Goal: Task Accomplishment & Management: Manage account settings

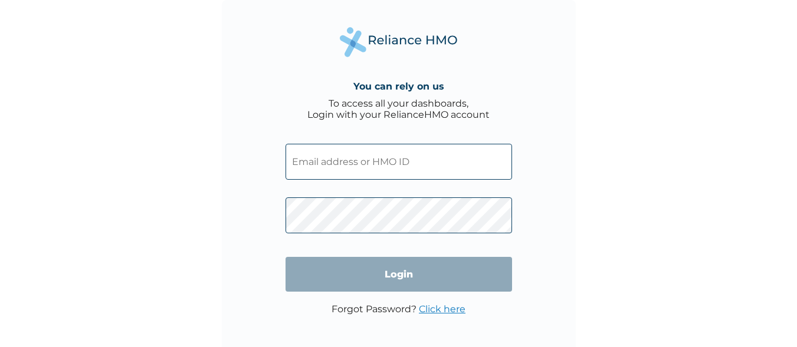
type input "[EMAIL_ADDRESS][DOMAIN_NAME]"
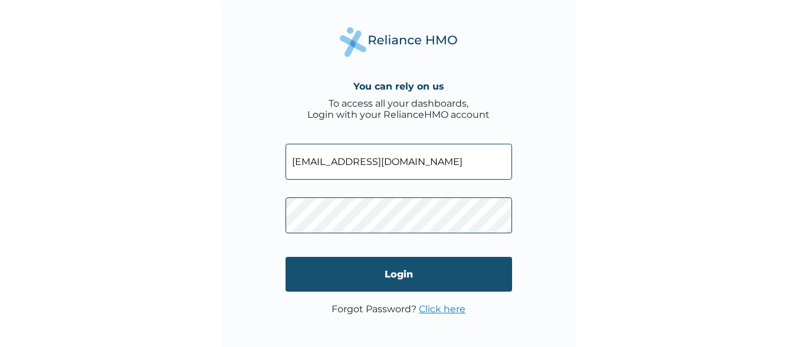
click at [379, 274] on input "Login" at bounding box center [398, 274] width 226 height 35
